Goal: Navigation & Orientation: Find specific page/section

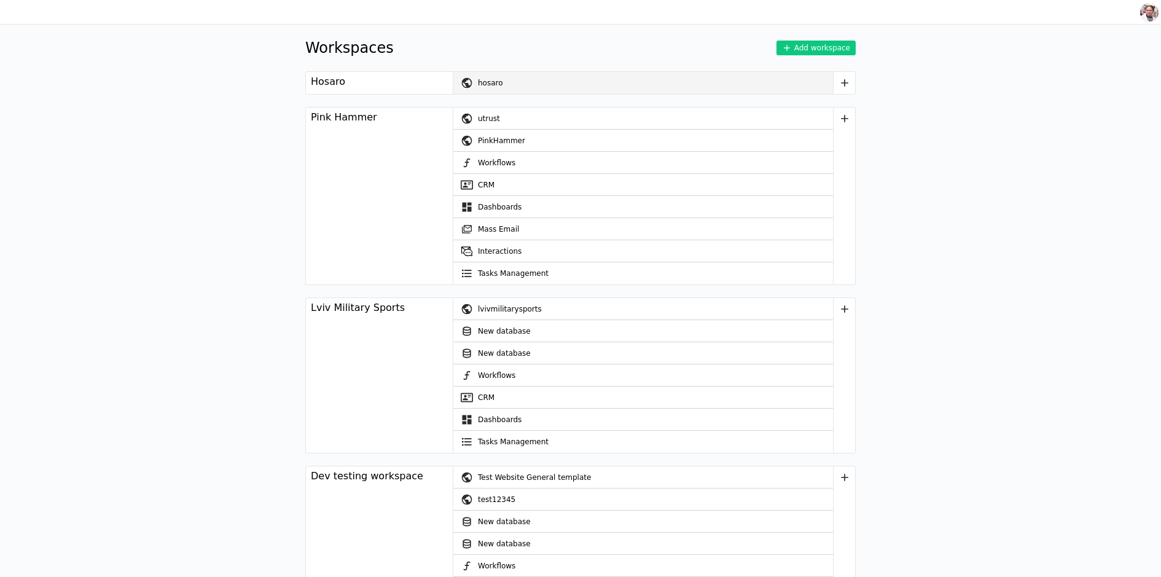
click at [616, 82] on div "hosaro" at bounding box center [655, 83] width 355 height 22
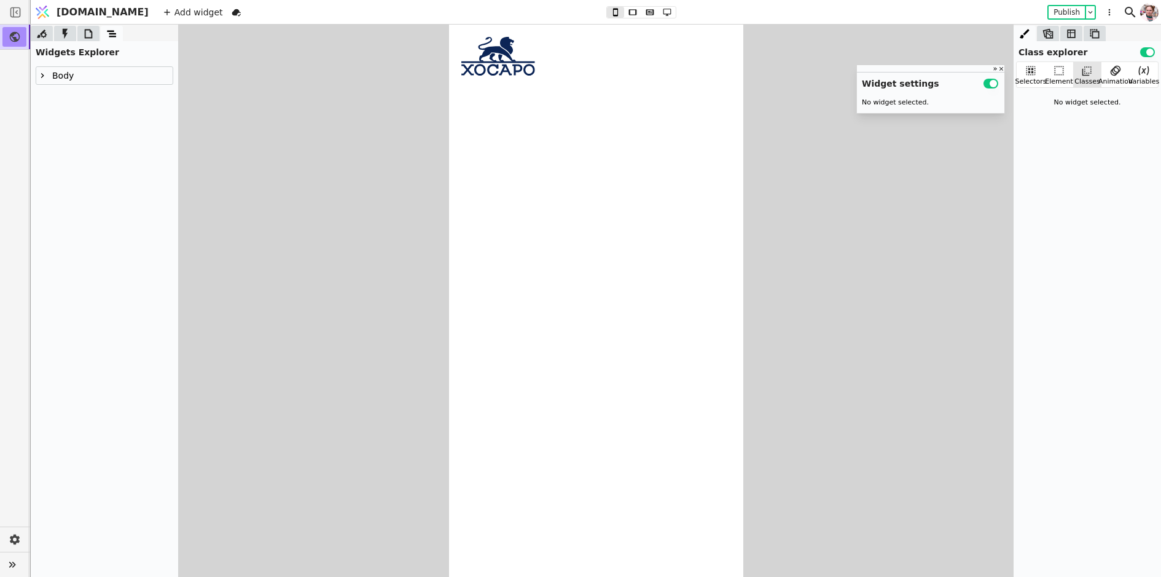
click at [521, 59] on icon at bounding box center [498, 56] width 74 height 39
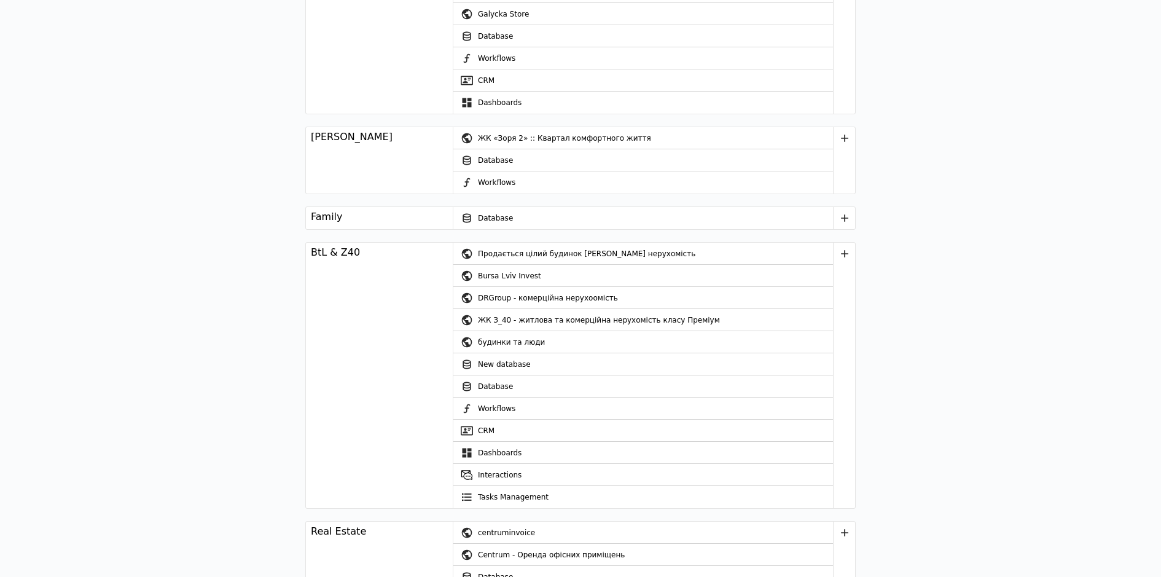
scroll to position [1426, 0]
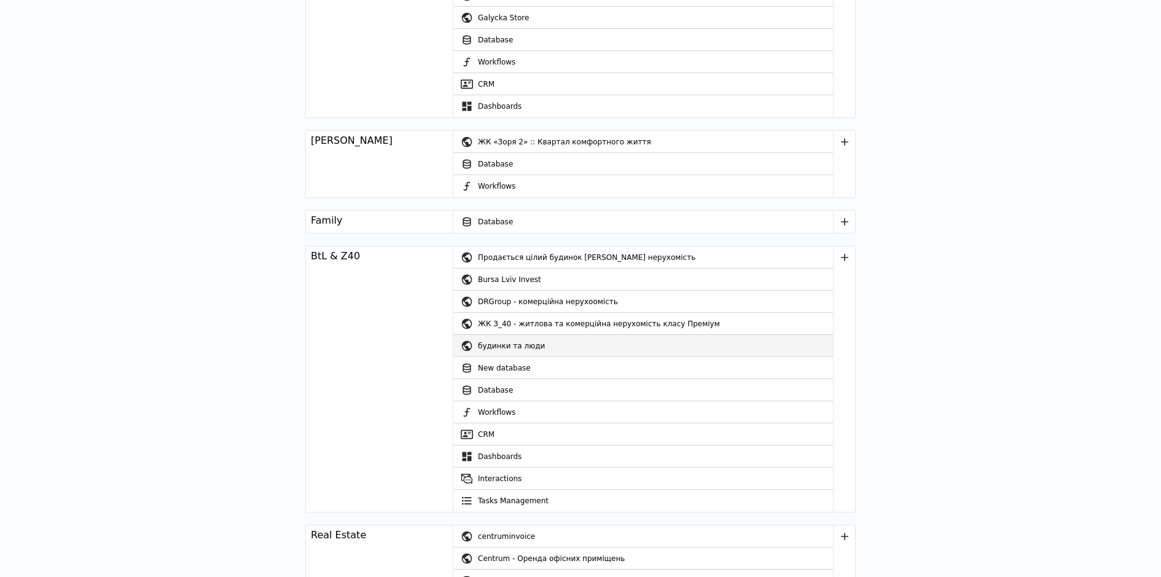
click at [547, 335] on div "будинки та люди" at bounding box center [655, 346] width 355 height 22
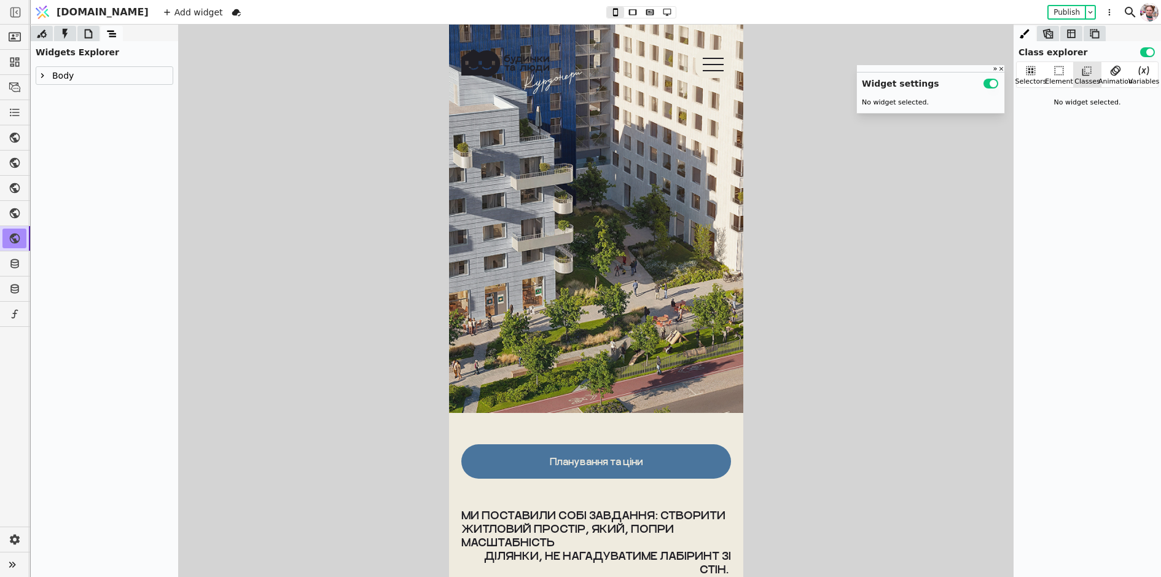
scroll to position [219, 0]
click at [9, 43] on link at bounding box center [14, 37] width 24 height 20
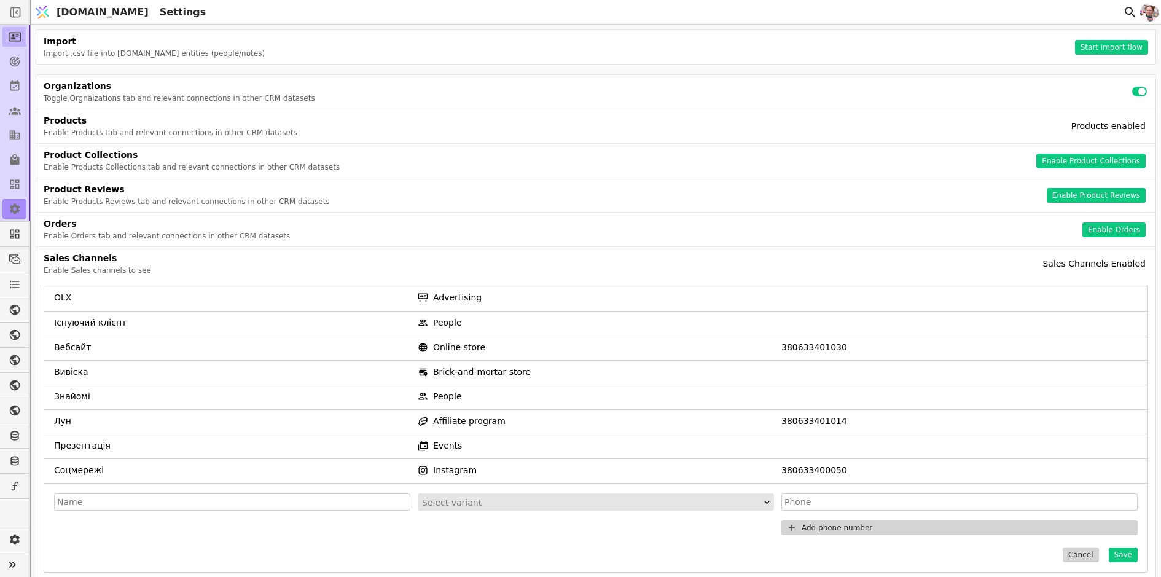
click at [16, 39] on icon at bounding box center [15, 37] width 12 height 12
click at [17, 64] on icon at bounding box center [15, 62] width 10 height 10
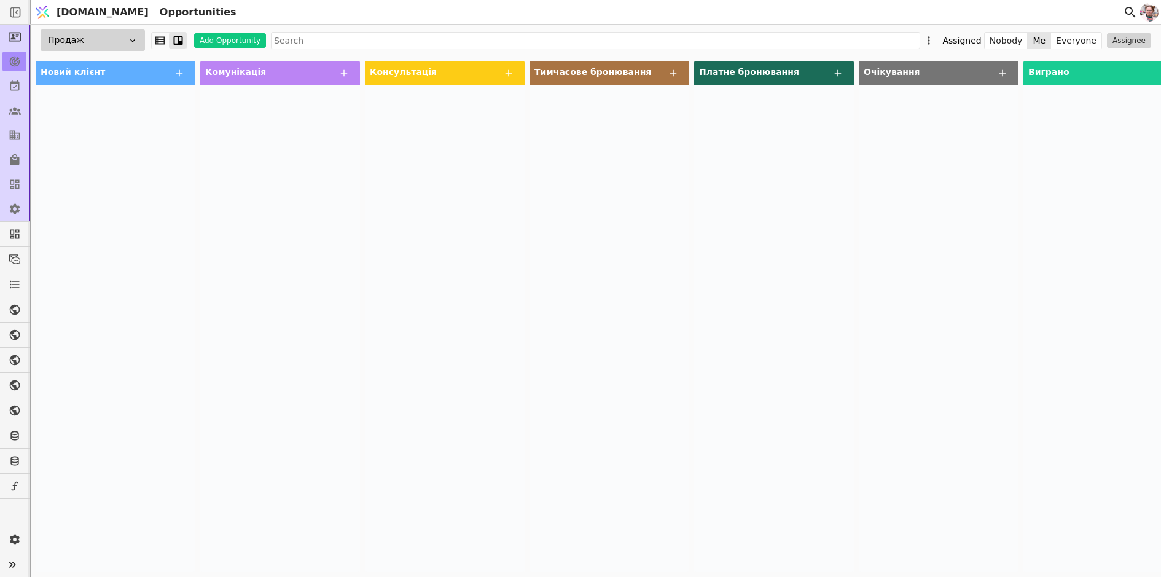
click at [111, 39] on div "Продаж" at bounding box center [93, 40] width 104 height 22
click at [90, 53] on div "Продаж" at bounding box center [83, 63] width 123 height 23
click at [74, 44] on div "Продаж" at bounding box center [93, 40] width 104 height 22
click at [66, 82] on div "Оренда" at bounding box center [83, 85] width 123 height 23
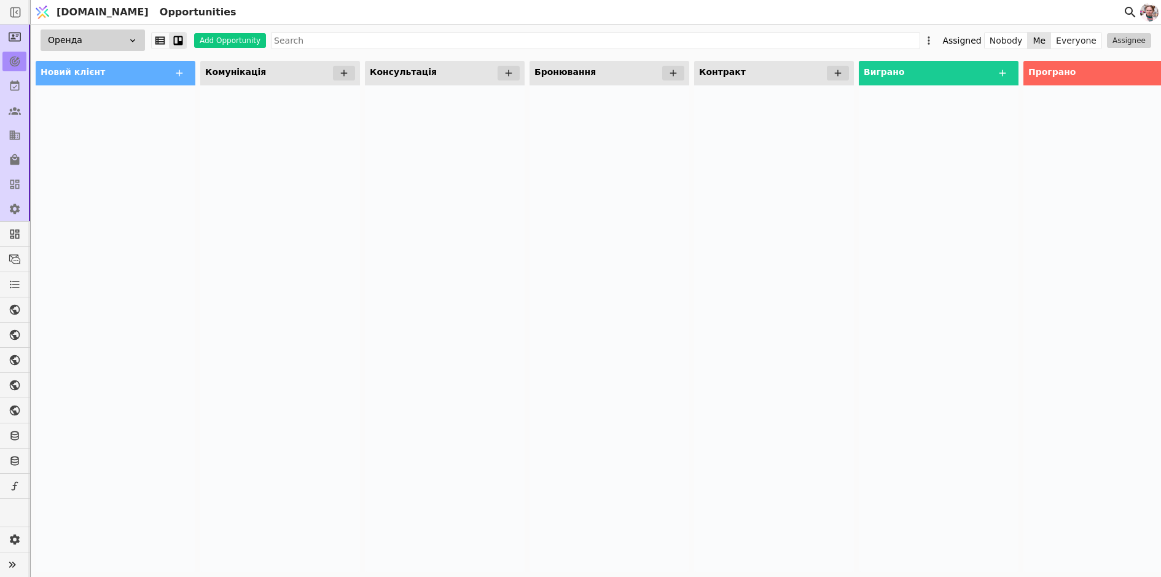
click at [76, 44] on div "Оренда" at bounding box center [93, 40] width 104 height 22
click at [72, 60] on div "Продаж" at bounding box center [83, 63] width 123 height 23
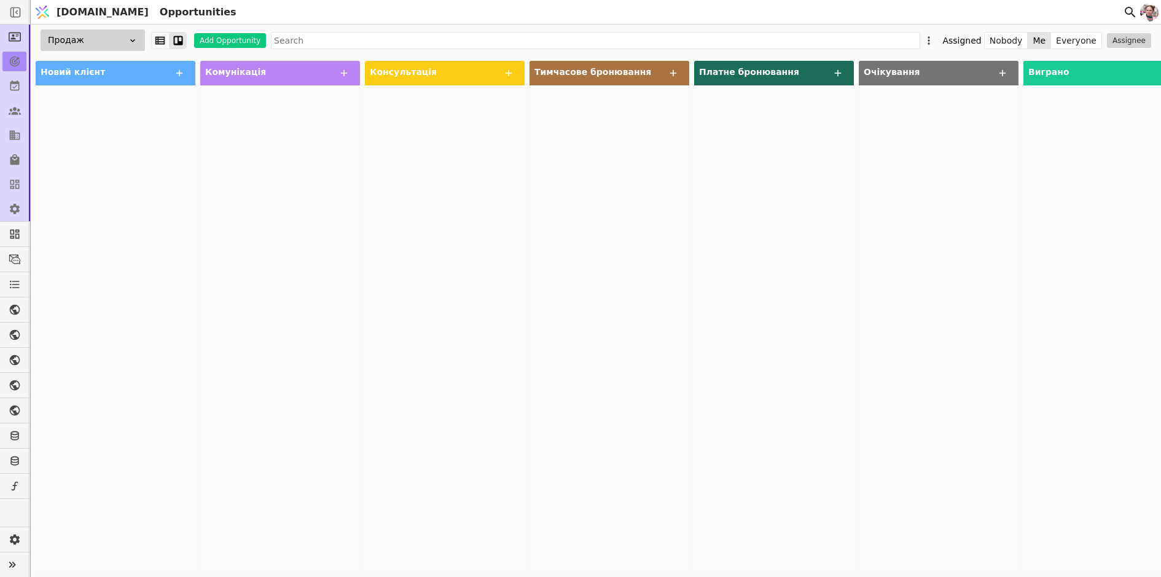
click at [68, 18] on span "[DOMAIN_NAME]" at bounding box center [103, 12] width 92 height 15
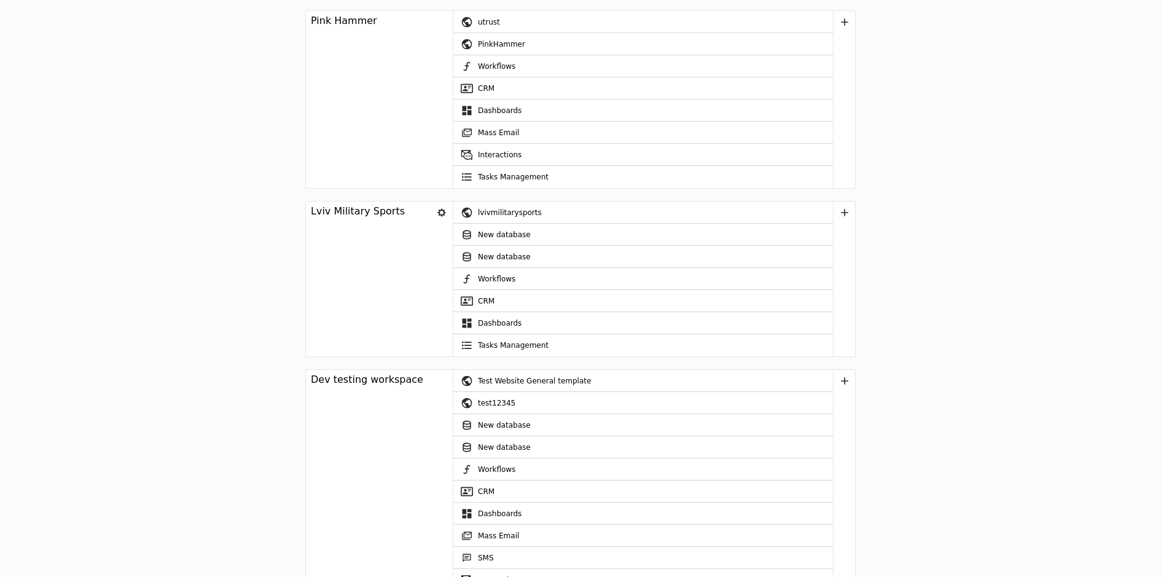
scroll to position [98, 0]
click at [493, 292] on link "CRM" at bounding box center [643, 299] width 380 height 22
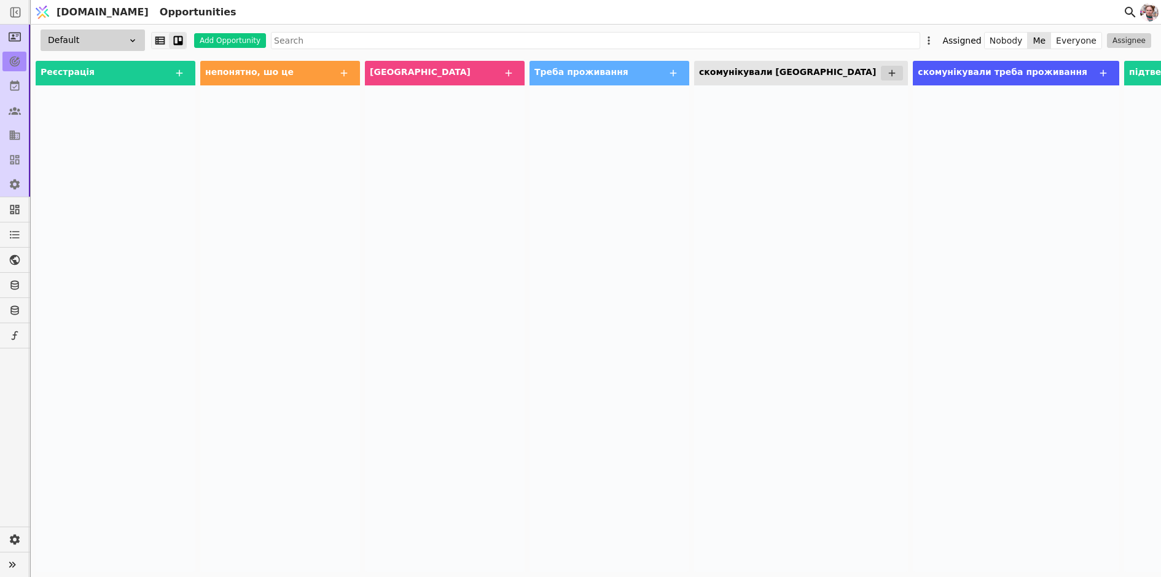
click at [168, 40] on button at bounding box center [160, 41] width 17 height 16
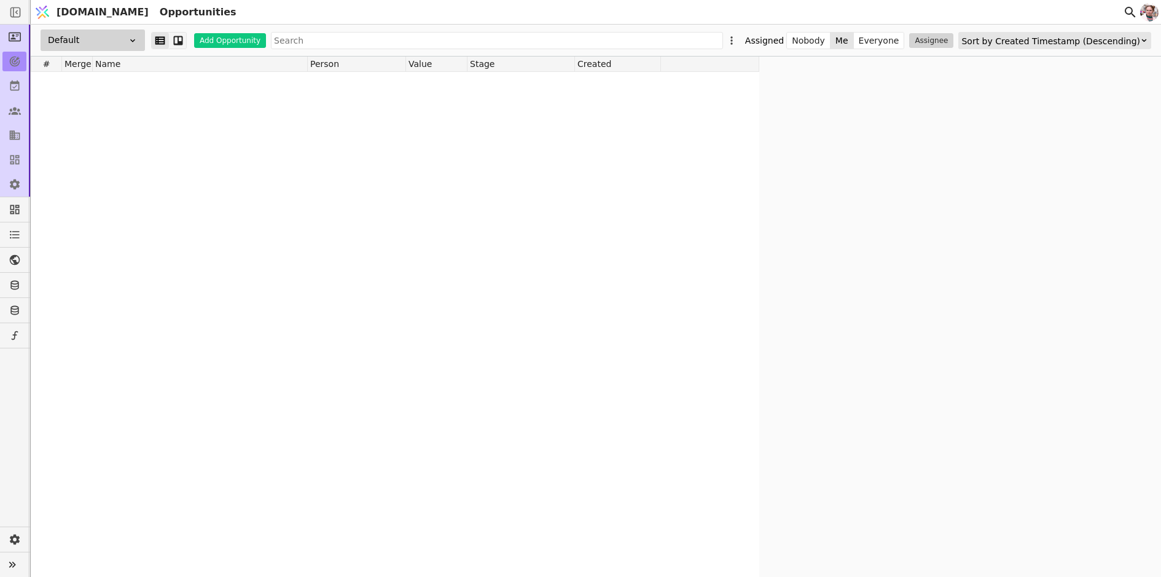
click at [175, 35] on icon at bounding box center [178, 40] width 11 height 11
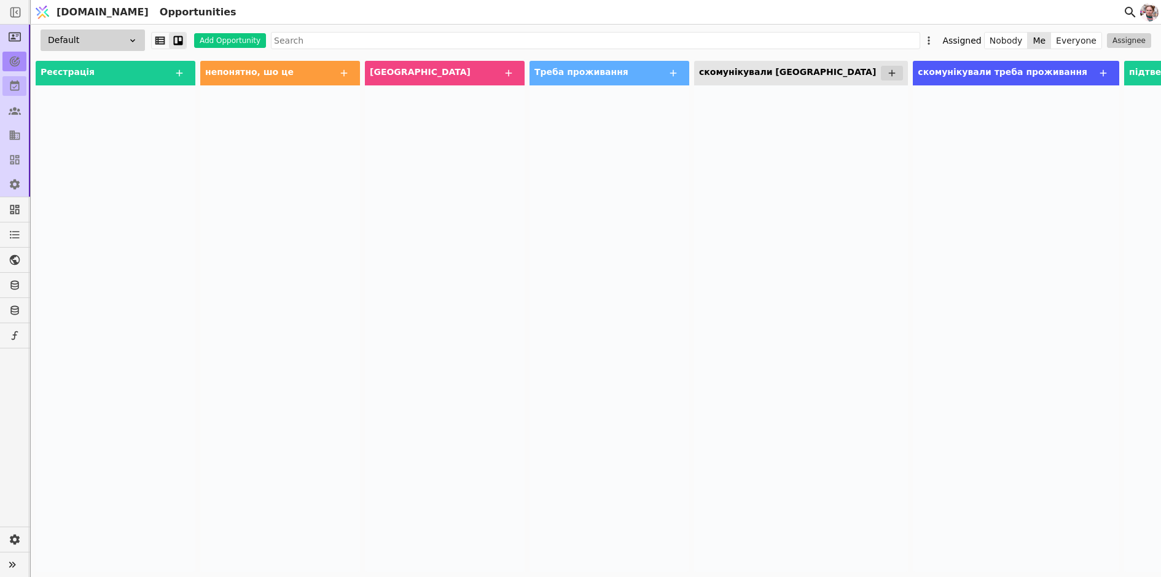
click at [19, 80] on icon at bounding box center [15, 86] width 12 height 12
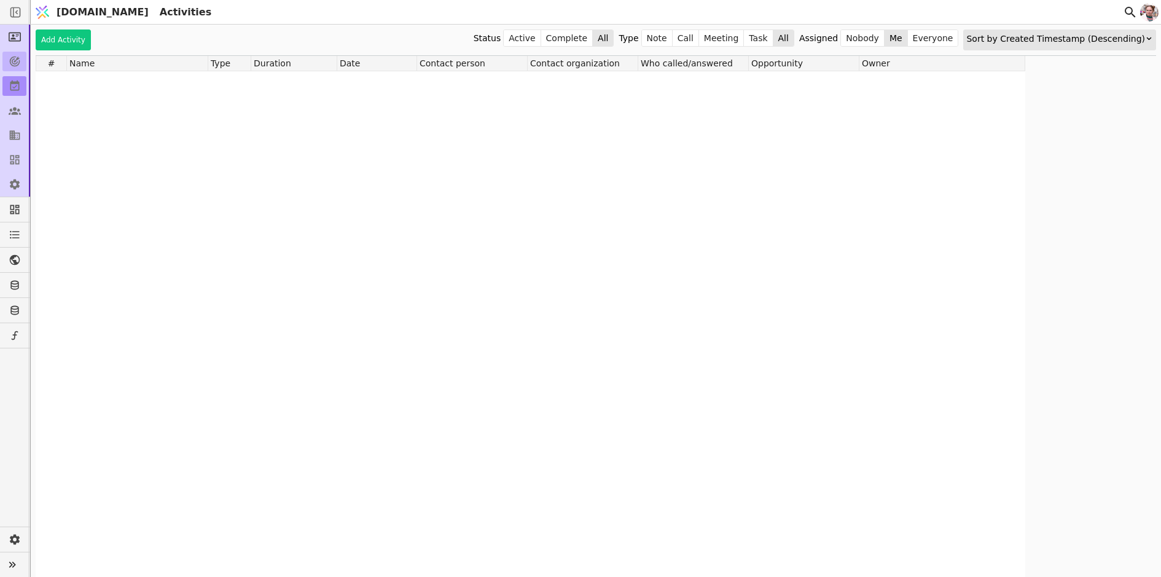
click at [19, 65] on icon at bounding box center [15, 61] width 12 height 12
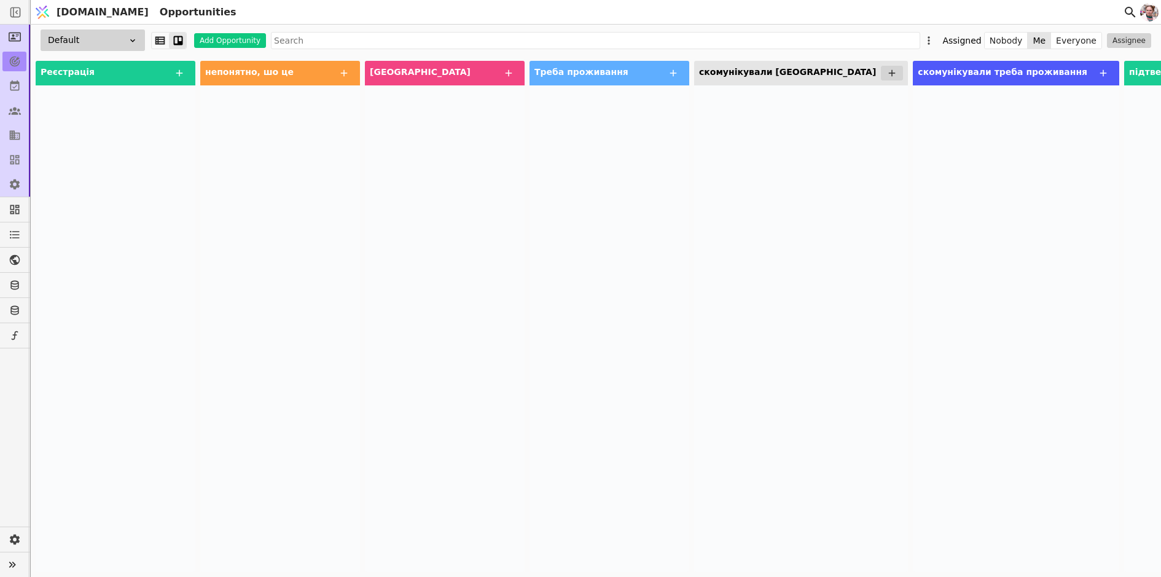
click at [76, 46] on div "Default" at bounding box center [93, 40] width 104 height 22
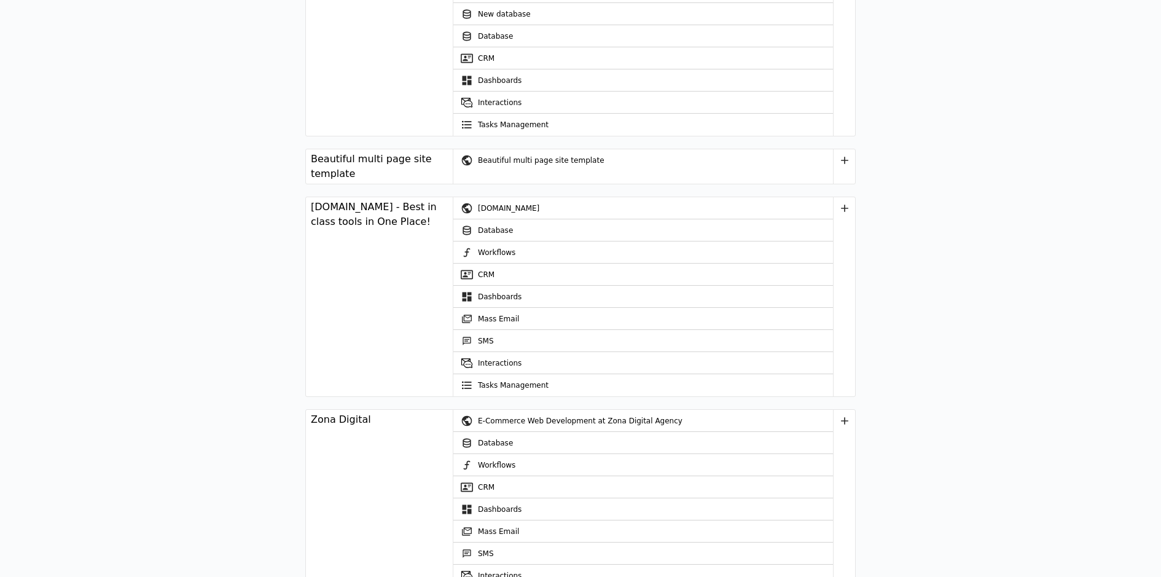
scroll to position [3791, 0]
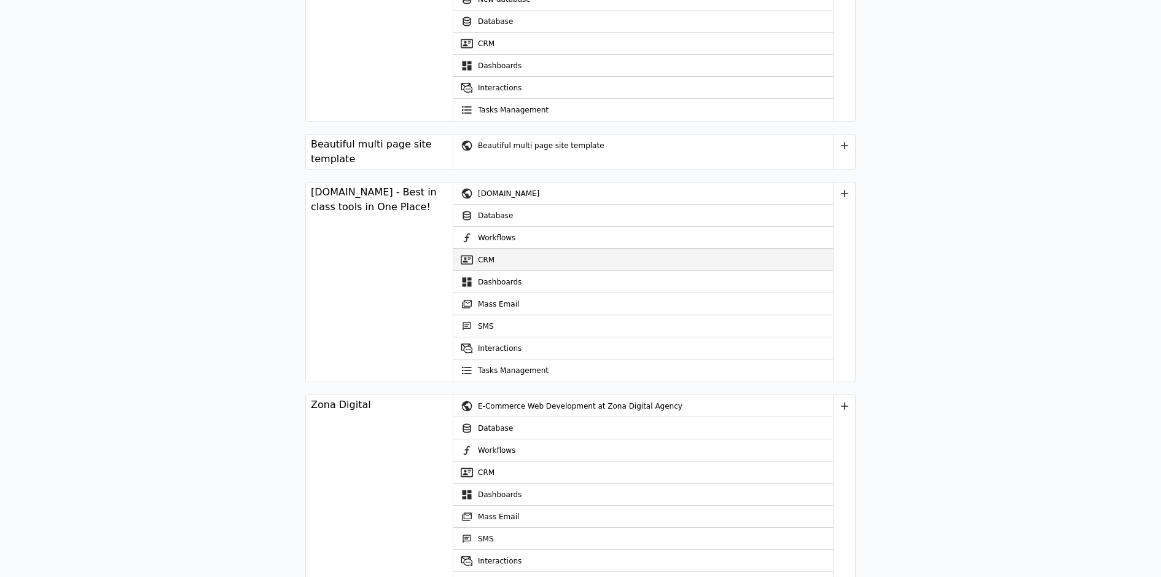
click at [590, 249] on link "CRM" at bounding box center [643, 260] width 380 height 22
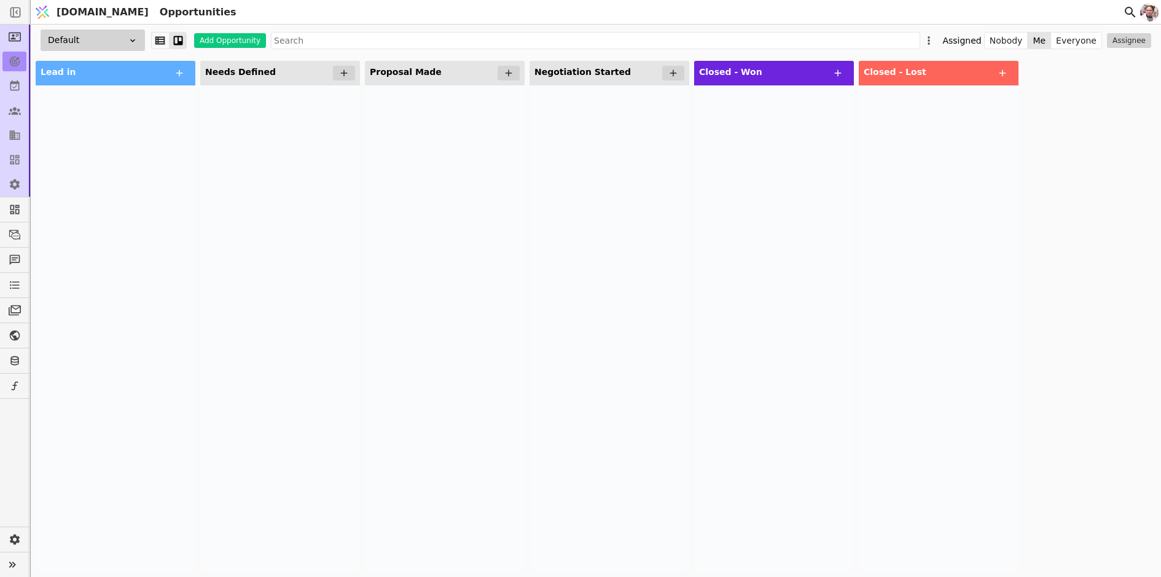
click at [96, 45] on div "Default" at bounding box center [93, 40] width 104 height 22
click at [93, 85] on div "HR" at bounding box center [83, 85] width 123 height 23
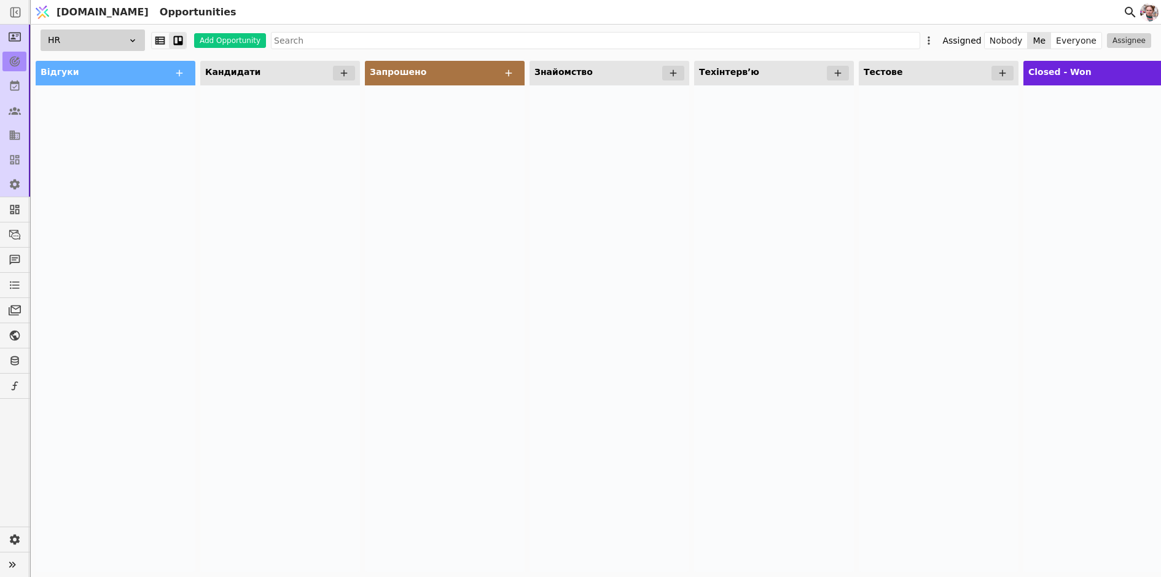
click at [98, 48] on div "HR" at bounding box center [93, 40] width 104 height 22
click at [87, 65] on div "Default" at bounding box center [83, 63] width 123 height 23
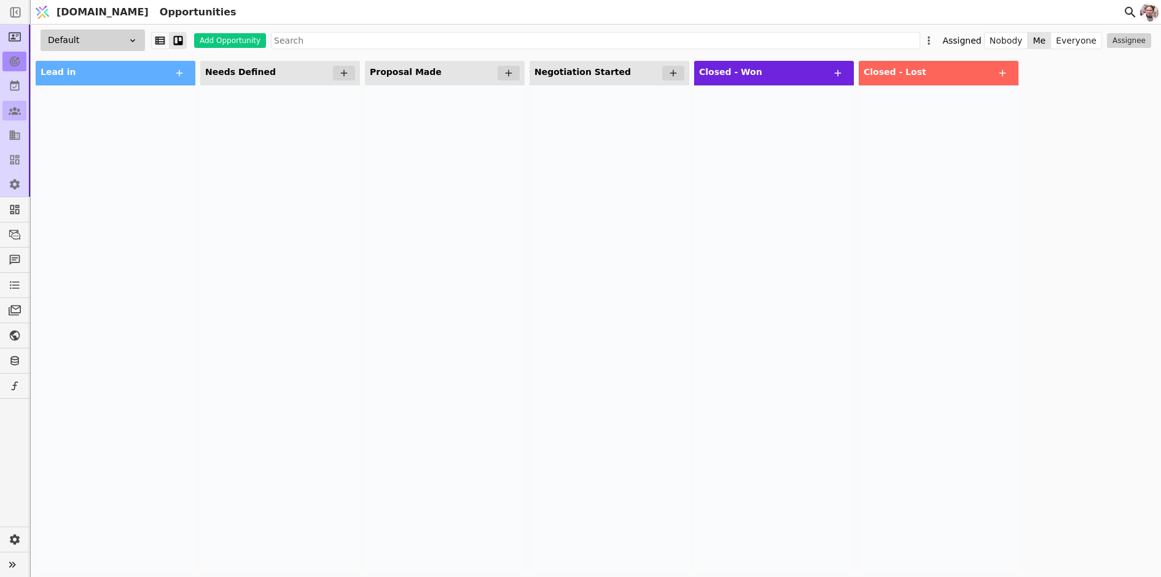
click at [16, 111] on icon at bounding box center [15, 110] width 12 height 12
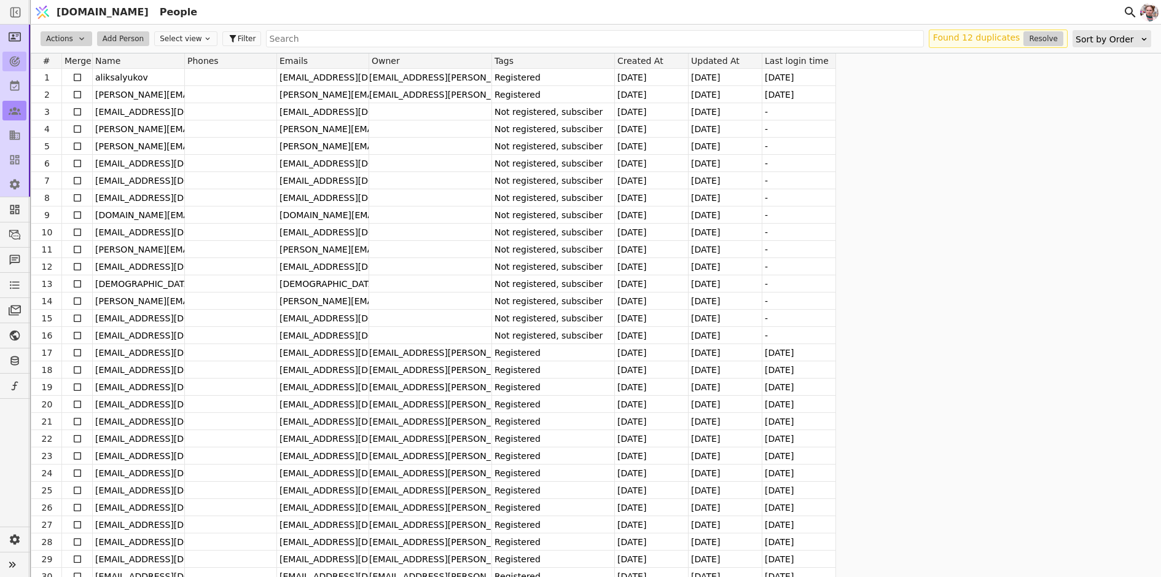
click at [17, 65] on icon at bounding box center [15, 62] width 10 height 10
